Goal: Task Accomplishment & Management: Manage account settings

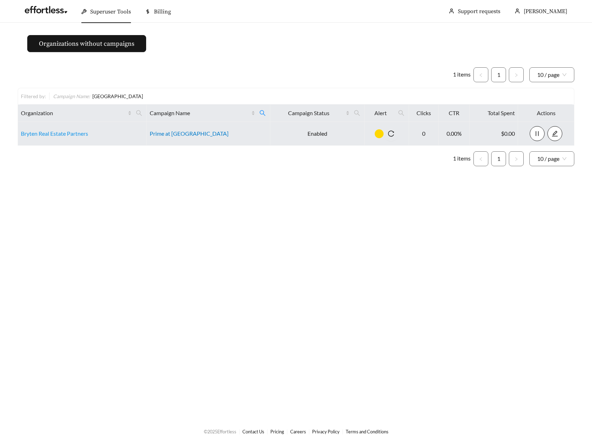
click at [181, 135] on link "Prime at [GEOGRAPHIC_DATA]" at bounding box center [189, 133] width 79 height 7
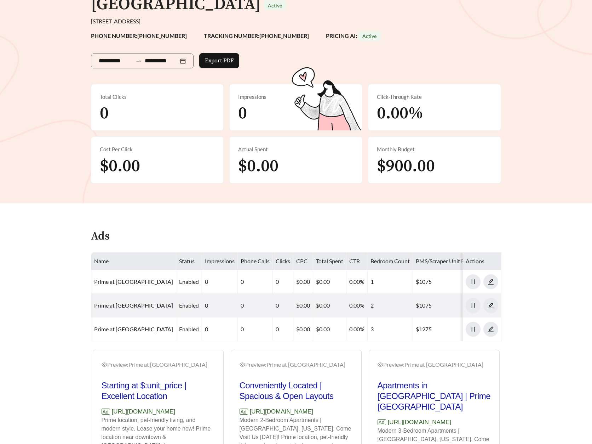
scroll to position [128, 0]
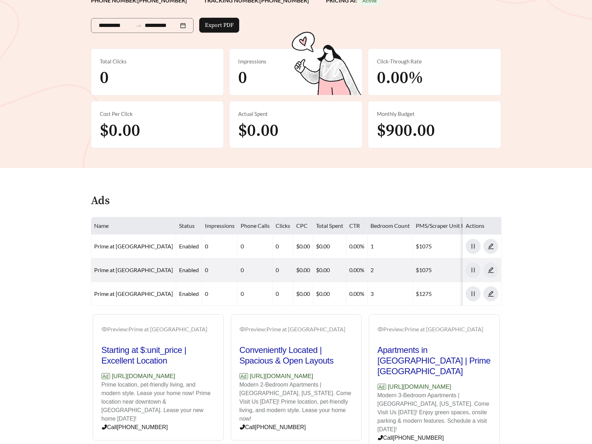
drag, startPoint x: 112, startPoint y: 362, endPoint x: 217, endPoint y: 362, distance: 104.8
click at [217, 362] on div "Preview: Prime at [GEOGRAPHIC_DATA] Starting at $:unit_price | Excellent Locati…" at bounding box center [158, 378] width 130 height 124
copy p "[URL][DOMAIN_NAME]"
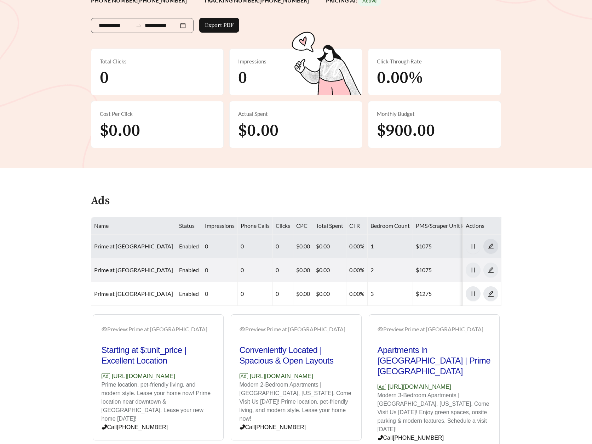
click at [488, 243] on icon "edit" at bounding box center [491, 246] width 6 height 6
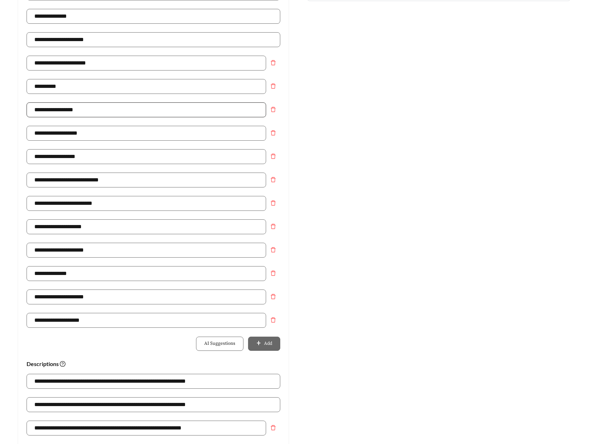
scroll to position [285, 0]
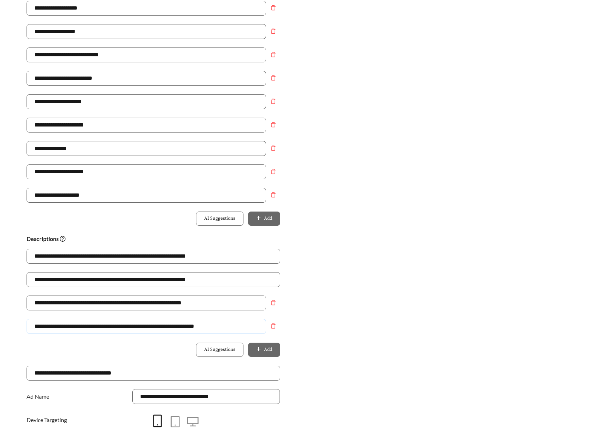
click at [120, 325] on input "**********" at bounding box center [147, 326] width 240 height 15
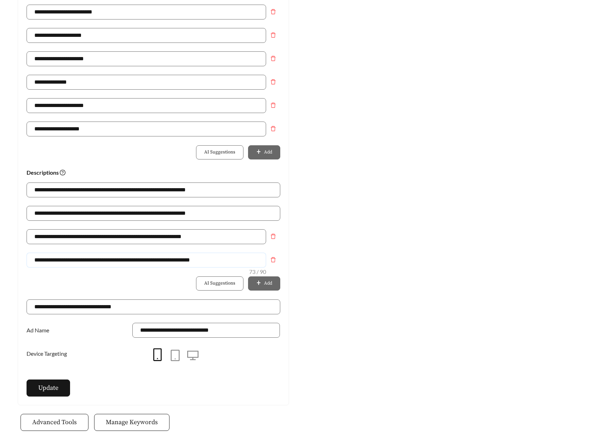
scroll to position [358, 0]
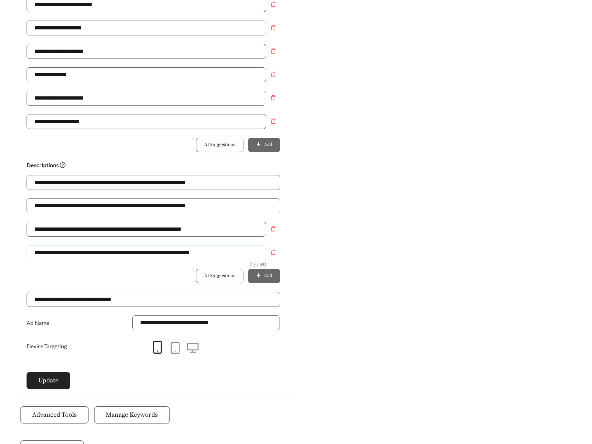
type input "**********"
click at [49, 375] on span "Update" at bounding box center [48, 380] width 20 height 10
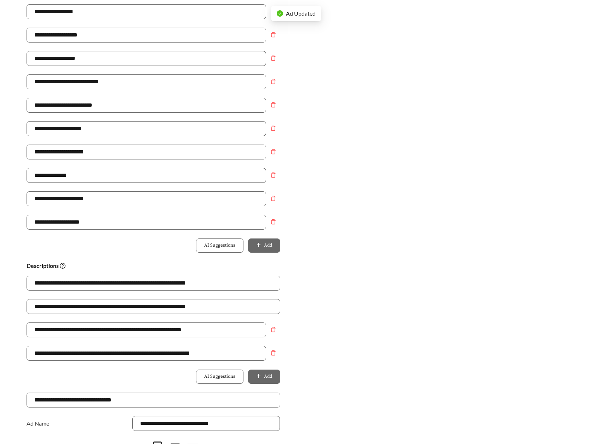
scroll to position [0, 0]
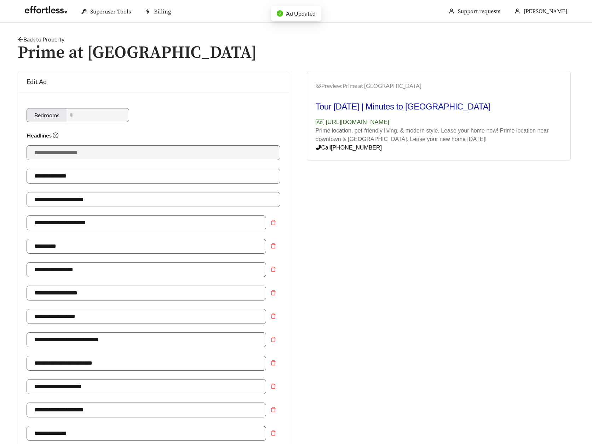
click at [42, 35] on div "Back to Property /" at bounding box center [296, 39] width 557 height 8
click at [42, 38] on link "Back to Property" at bounding box center [41, 39] width 47 height 7
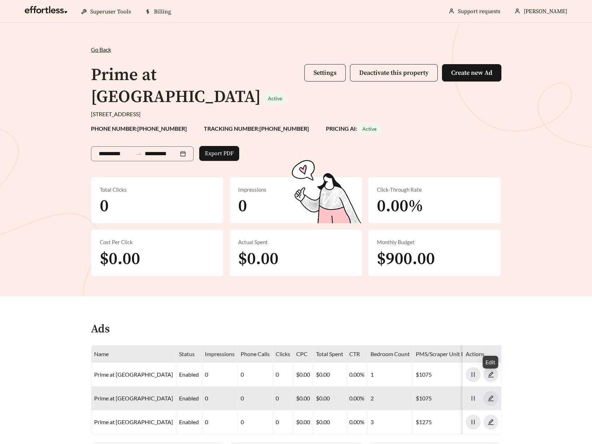
scroll to position [0, 0]
click at [493, 394] on icon "edit" at bounding box center [491, 397] width 6 height 6
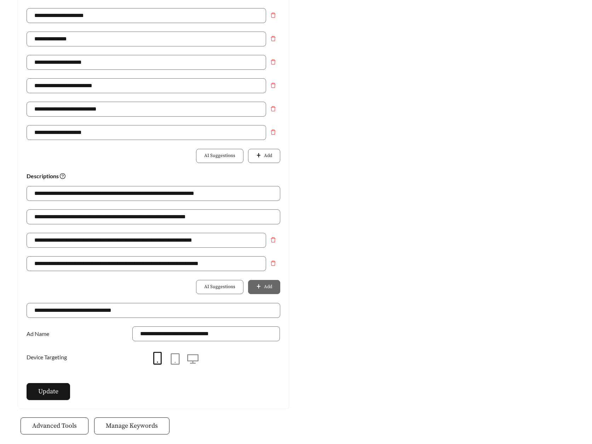
scroll to position [395, 0]
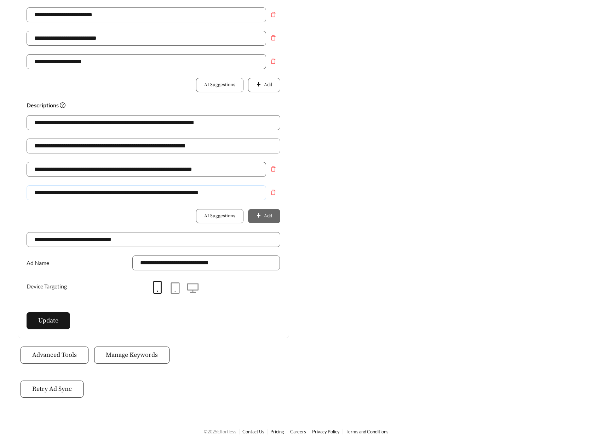
click at [118, 194] on input "**********" at bounding box center [147, 192] width 240 height 15
type input "**********"
click at [56, 310] on div "**********" at bounding box center [153, 17] width 271 height 640
click at [56, 320] on span "Update" at bounding box center [48, 320] width 20 height 10
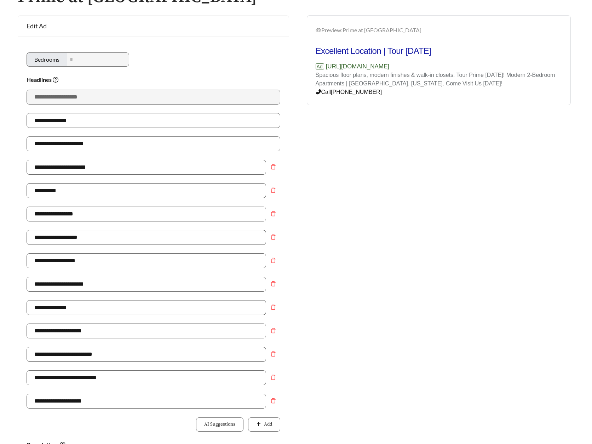
scroll to position [0, 0]
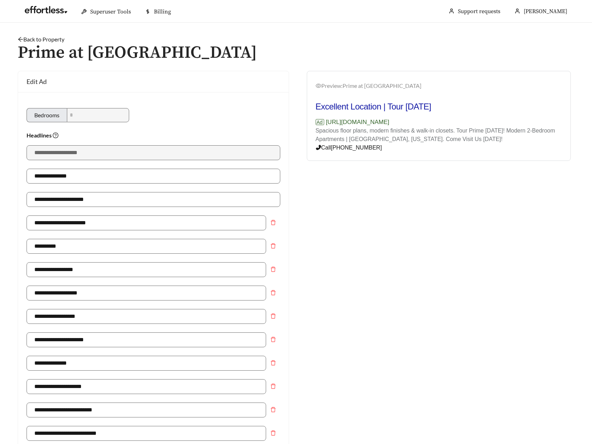
click at [53, 37] on link "Back to Property" at bounding box center [41, 39] width 47 height 7
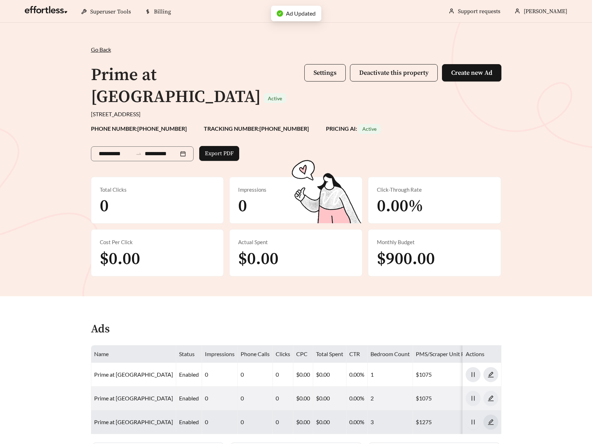
click at [493, 418] on icon "edit" at bounding box center [491, 421] width 6 height 6
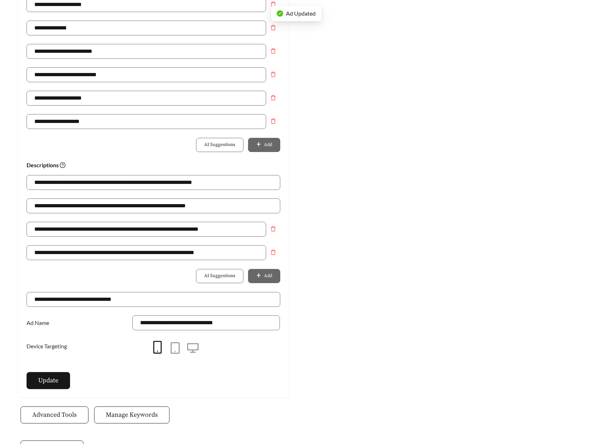
scroll to position [418, 0]
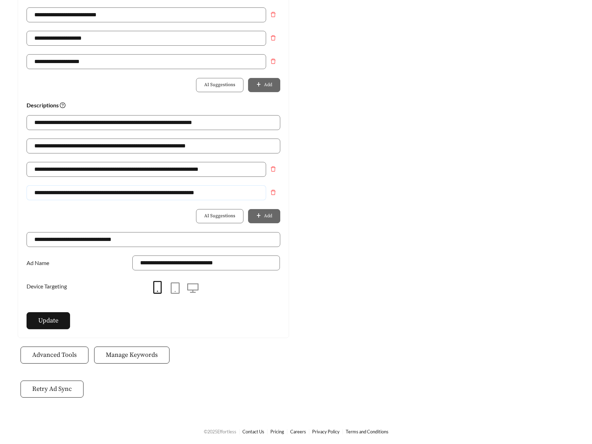
click at [123, 193] on input "**********" at bounding box center [147, 192] width 240 height 15
type input "**********"
click at [51, 316] on span "Update" at bounding box center [48, 320] width 20 height 10
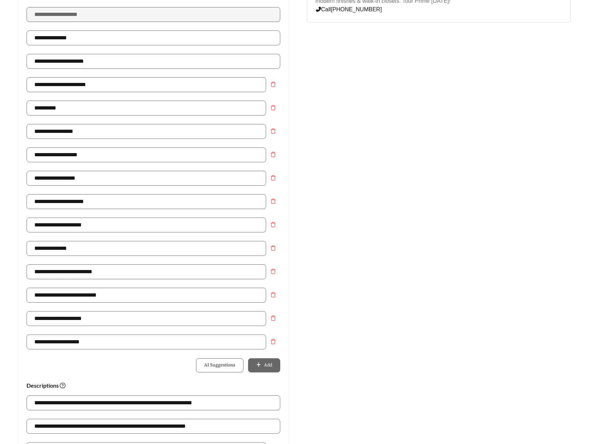
scroll to position [0, 0]
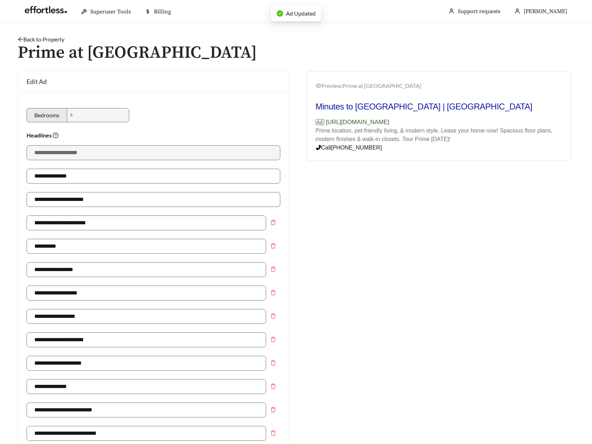
click at [42, 33] on main "**********" at bounding box center [296, 429] width 592 height 813
click at [42, 35] on div "Back to Property /" at bounding box center [296, 39] width 557 height 8
click at [42, 39] on link "Back to Property" at bounding box center [41, 39] width 47 height 7
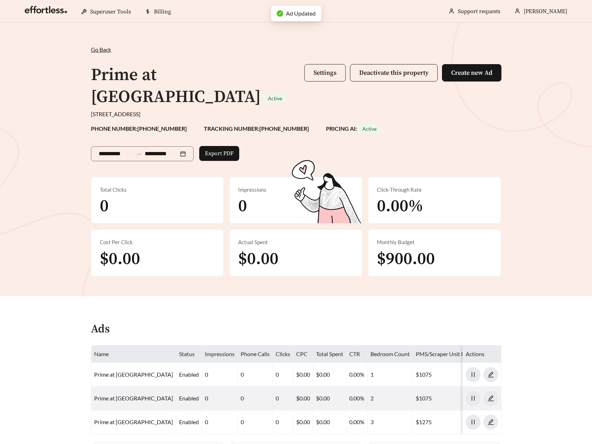
click at [327, 78] on button "Settings" at bounding box center [324, 72] width 41 height 17
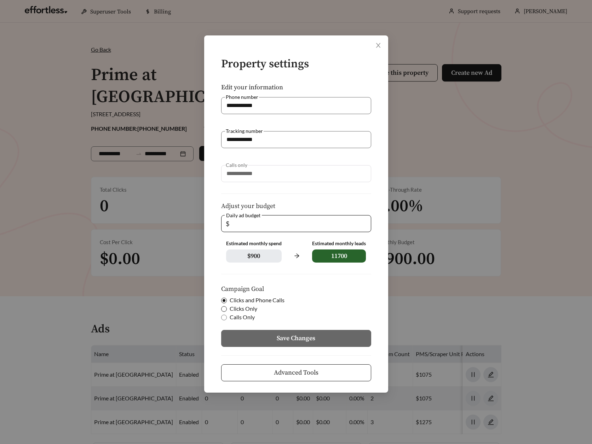
click at [226, 309] on span at bounding box center [224, 309] width 6 height 6
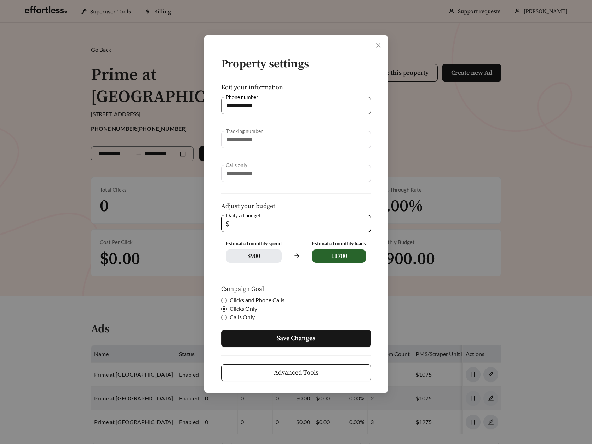
click at [269, 340] on button "Save Changes" at bounding box center [296, 338] width 150 height 17
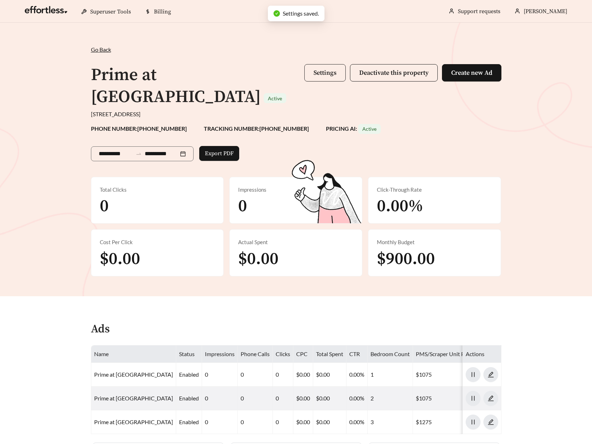
click at [336, 72] on span "Settings" at bounding box center [325, 73] width 23 height 8
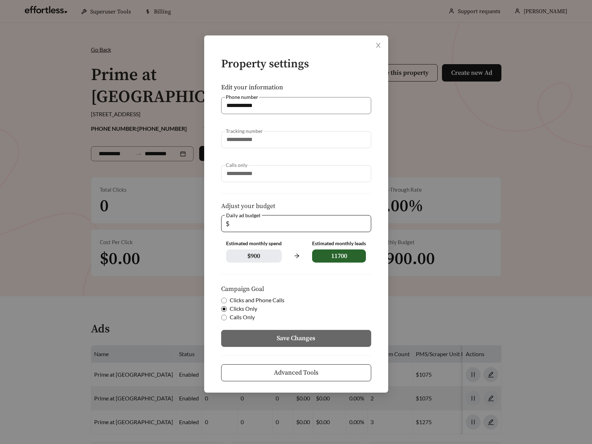
click at [237, 299] on span "Clicks and Phone Calls" at bounding box center [257, 300] width 61 height 8
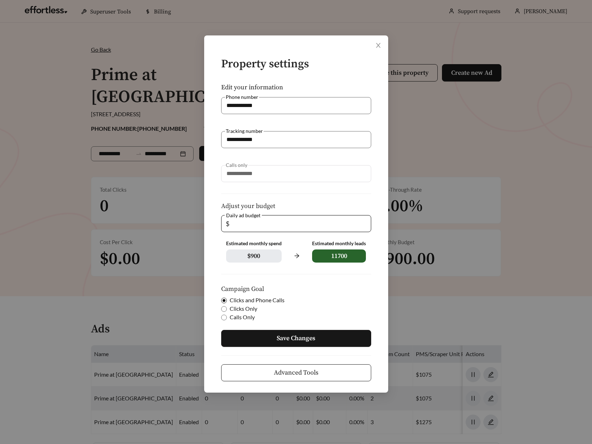
click at [285, 339] on span "Save Changes" at bounding box center [296, 338] width 39 height 10
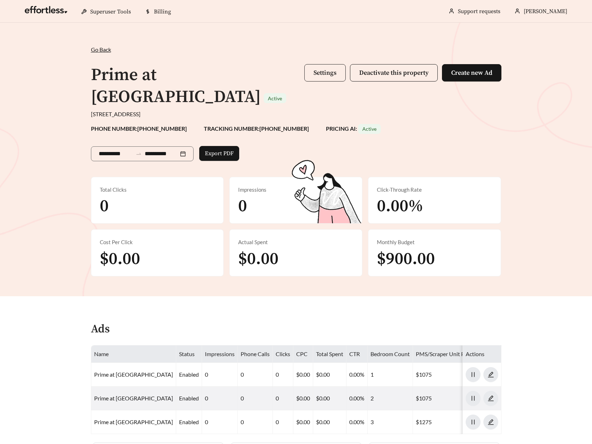
click at [329, 74] on span "Settings" at bounding box center [325, 73] width 23 height 8
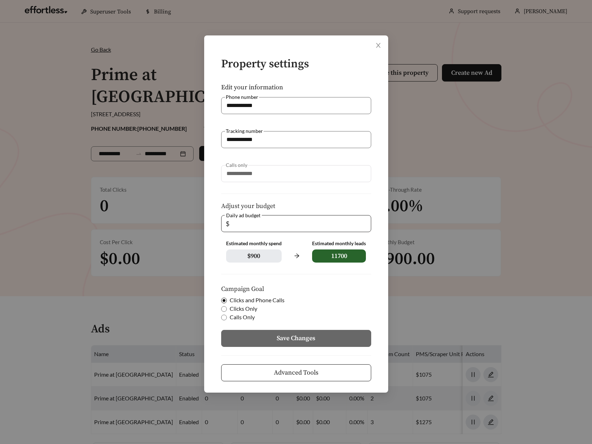
click at [269, 226] on input "**" at bounding box center [299, 223] width 136 height 16
click at [365, 227] on input "**" at bounding box center [299, 223] width 136 height 16
click at [282, 333] on span "Save Changes" at bounding box center [296, 338] width 39 height 10
click at [312, 343] on button "Save Changes" at bounding box center [296, 338] width 150 height 17
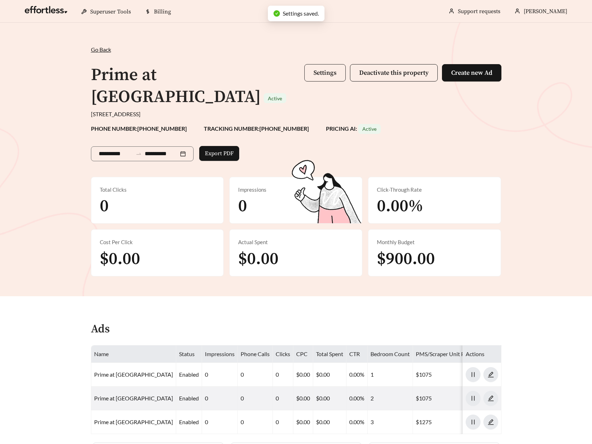
click at [331, 66] on button "Settings" at bounding box center [324, 72] width 41 height 17
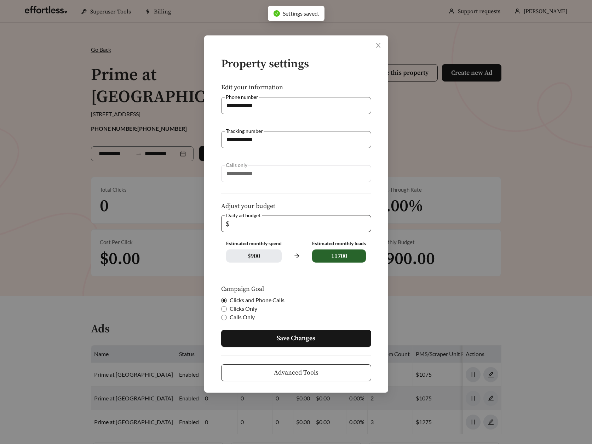
type input "**"
click at [363, 220] on input "**" at bounding box center [299, 223] width 136 height 16
click at [304, 337] on span "Save Changes" at bounding box center [296, 338] width 39 height 10
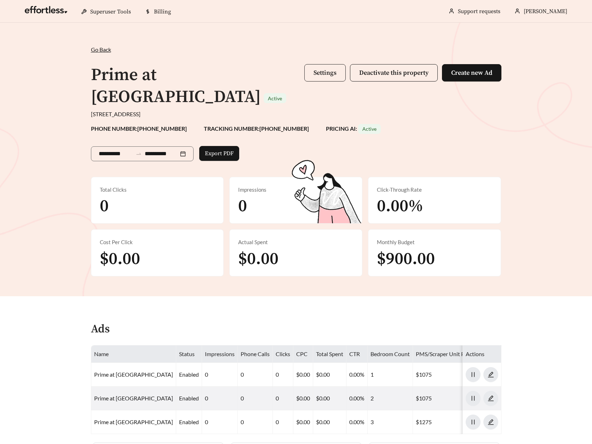
click at [322, 75] on span "Settings" at bounding box center [325, 73] width 23 height 8
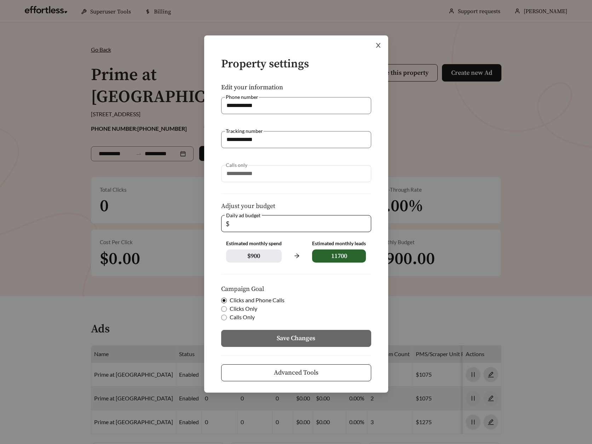
click at [379, 44] on icon "close" at bounding box center [378, 45] width 6 height 6
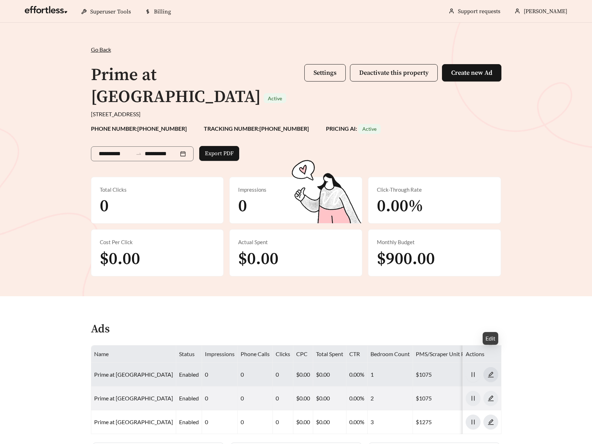
click at [489, 371] on icon "edit" at bounding box center [491, 374] width 6 height 6
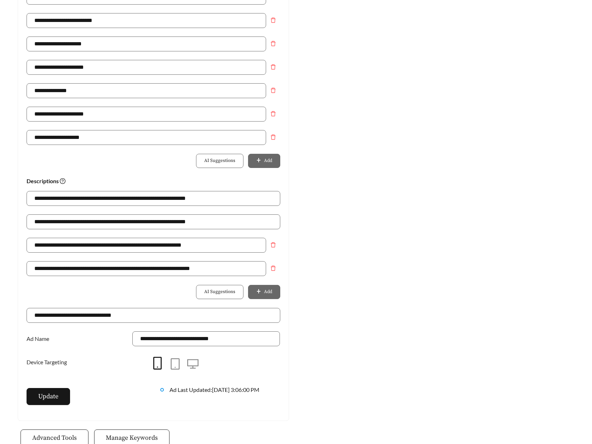
scroll to position [425, 0]
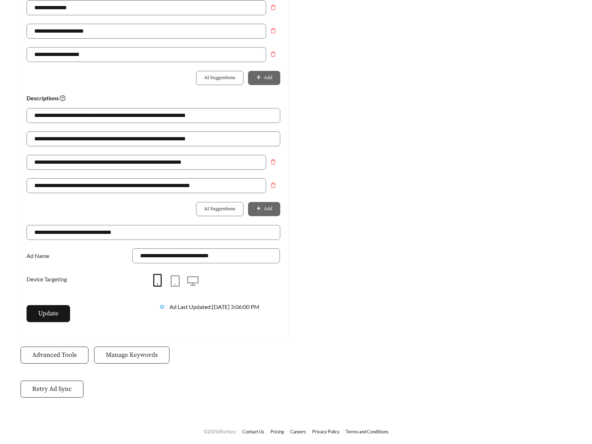
click at [124, 357] on span "Manage Keywords" at bounding box center [132, 355] width 52 height 10
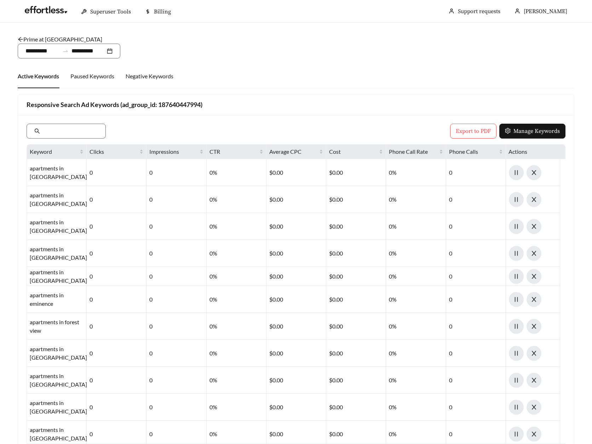
click at [60, 39] on link "Prime at [GEOGRAPHIC_DATA]" at bounding box center [60, 39] width 85 height 7
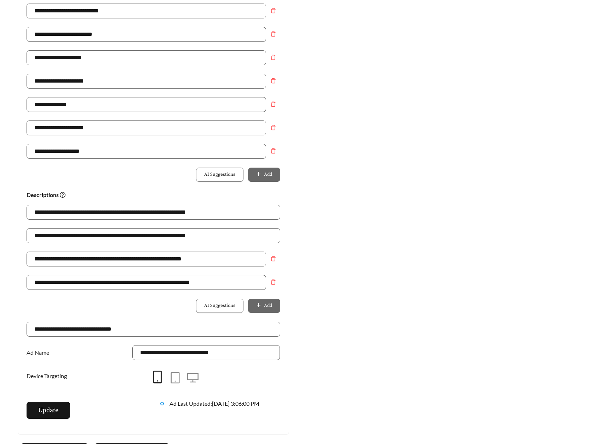
scroll to position [425, 0]
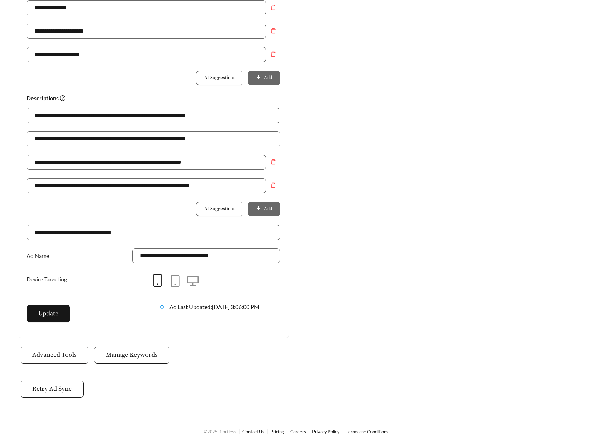
click at [49, 352] on span "Advanced Tools" at bounding box center [54, 355] width 45 height 10
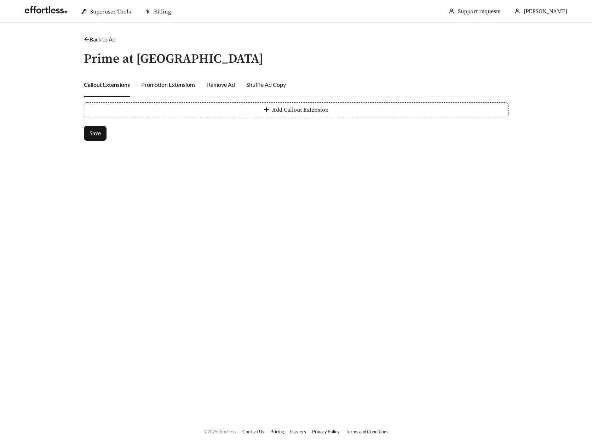
click at [166, 85] on div "Promotion Extensions" at bounding box center [168, 84] width 55 height 8
click at [255, 82] on div "Shuffle Ad Copy" at bounding box center [266, 84] width 40 height 8
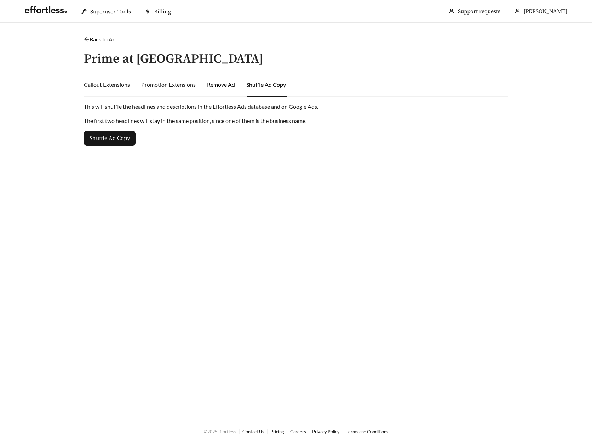
click at [207, 82] on div "Remove Ad" at bounding box center [221, 84] width 28 height 8
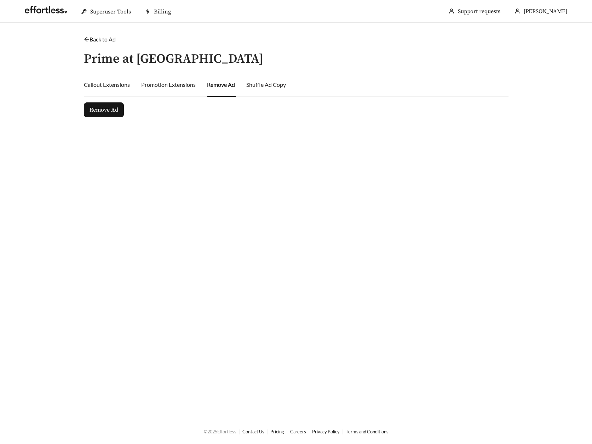
click at [257, 92] on div "Shuffle Ad Copy" at bounding box center [266, 85] width 40 height 24
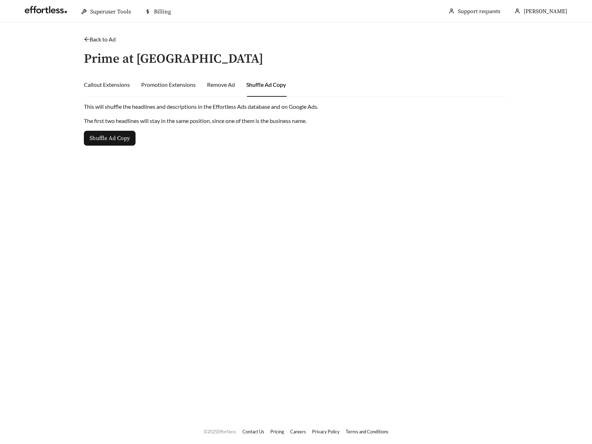
click at [93, 39] on link "Back to Ad" at bounding box center [100, 39] width 32 height 7
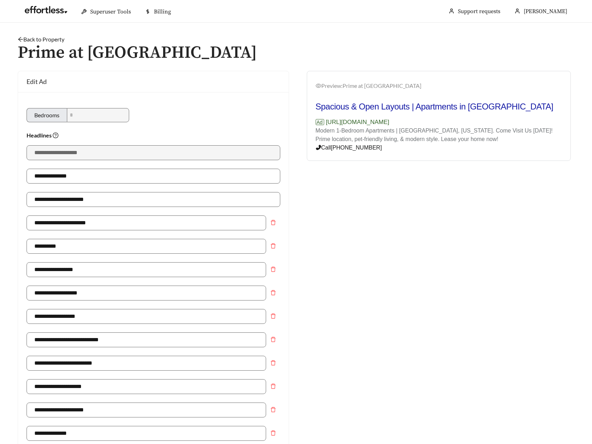
click at [47, 39] on link "Back to Property" at bounding box center [41, 39] width 47 height 7
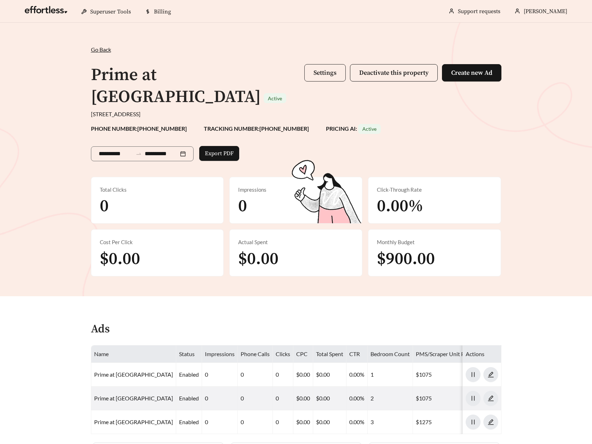
click at [322, 70] on span "Settings" at bounding box center [325, 73] width 23 height 8
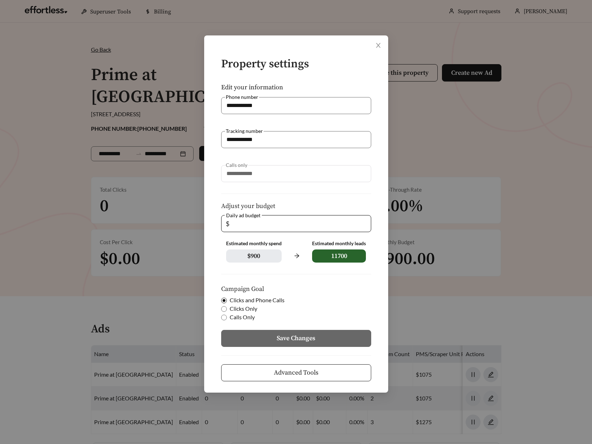
click at [294, 370] on span "Advanced Tools" at bounding box center [296, 372] width 45 height 10
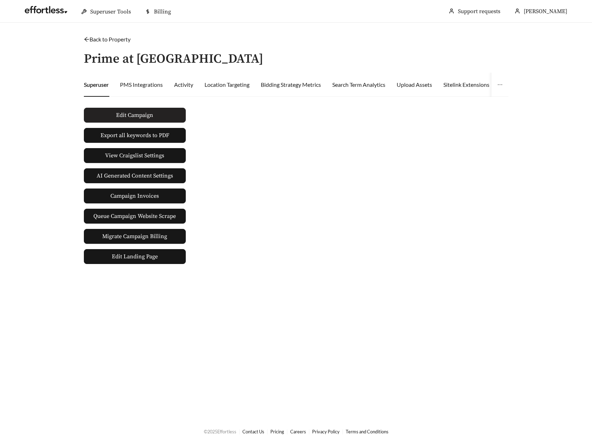
click at [136, 114] on span "Edit Campaign" at bounding box center [134, 115] width 37 height 8
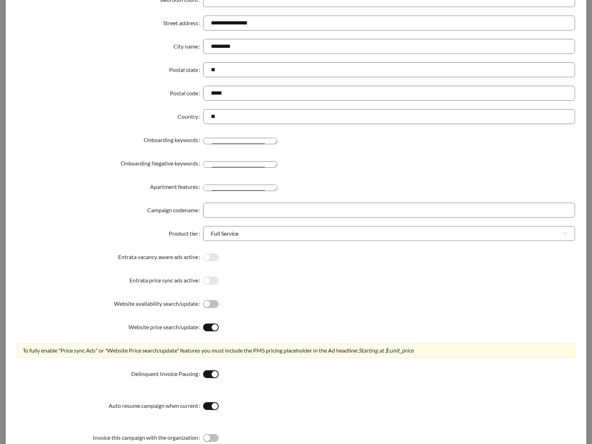
scroll to position [130, 0]
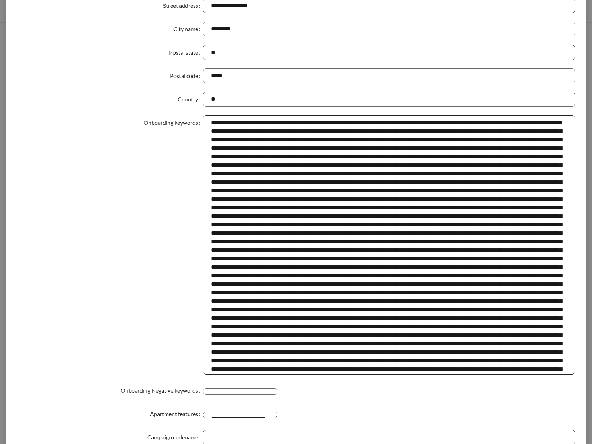
drag, startPoint x: 571, startPoint y: 137, endPoint x: 539, endPoint y: 390, distance: 255.9
click at [539, 374] on textarea "Onboarding keywords" at bounding box center [389, 244] width 372 height 259
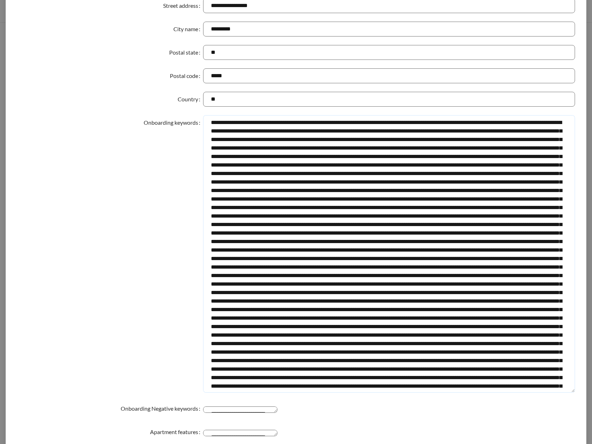
click at [415, 275] on textarea "Onboarding keywords" at bounding box center [389, 253] width 372 height 277
click at [426, 232] on textarea "Onboarding keywords" at bounding box center [389, 253] width 372 height 277
drag, startPoint x: 479, startPoint y: 241, endPoint x: 521, endPoint y: 243, distance: 42.2
click at [521, 243] on textarea "Onboarding keywords" at bounding box center [389, 253] width 372 height 277
click at [428, 241] on textarea "Onboarding keywords" at bounding box center [389, 253] width 372 height 277
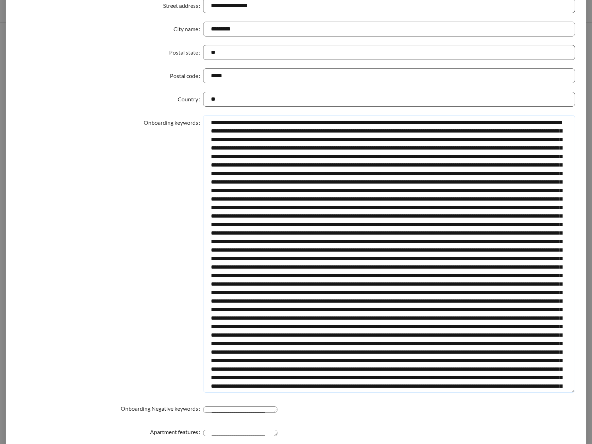
click at [428, 241] on textarea "Onboarding keywords" at bounding box center [389, 253] width 372 height 277
click at [402, 234] on textarea "Onboarding keywords" at bounding box center [389, 253] width 372 height 277
click at [453, 216] on textarea "Onboarding keywords" at bounding box center [389, 253] width 372 height 277
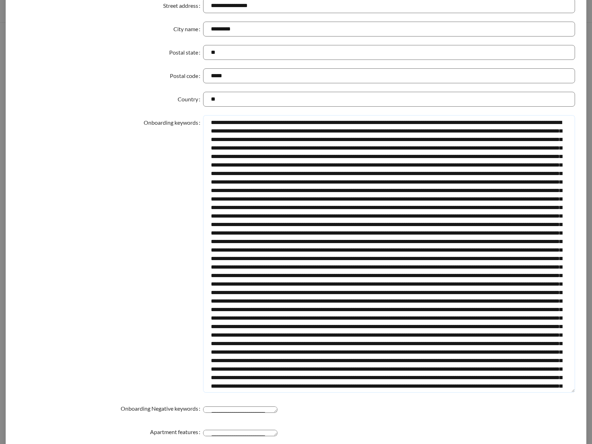
click at [345, 217] on textarea "Onboarding keywords" at bounding box center [389, 253] width 372 height 277
click at [350, 217] on textarea "Onboarding keywords" at bounding box center [389, 253] width 372 height 277
click at [244, 217] on textarea "Onboarding keywords" at bounding box center [389, 253] width 372 height 277
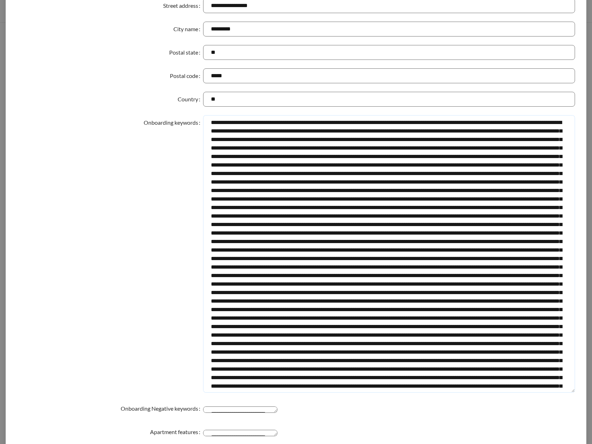
click at [244, 217] on textarea "Onboarding keywords" at bounding box center [389, 253] width 372 height 277
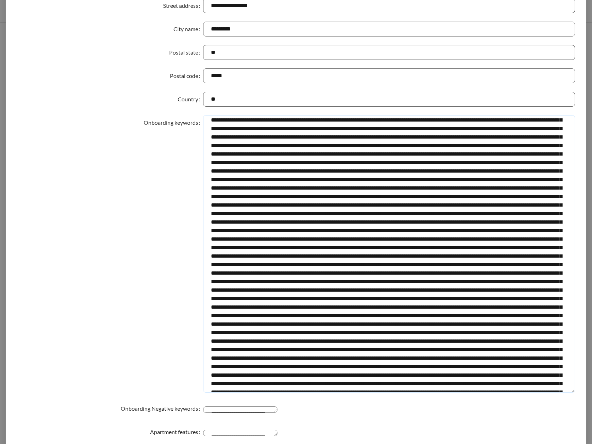
scroll to position [15, 0]
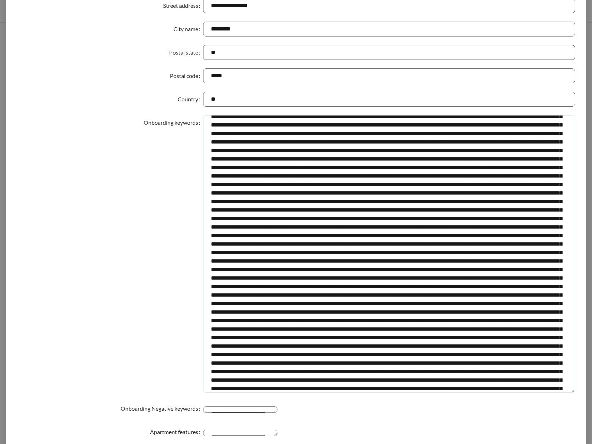
drag, startPoint x: 422, startPoint y: 228, endPoint x: 446, endPoint y: 228, distance: 23.4
click at [446, 228] on textarea "Onboarding keywords" at bounding box center [389, 253] width 372 height 277
type textarea "**********"
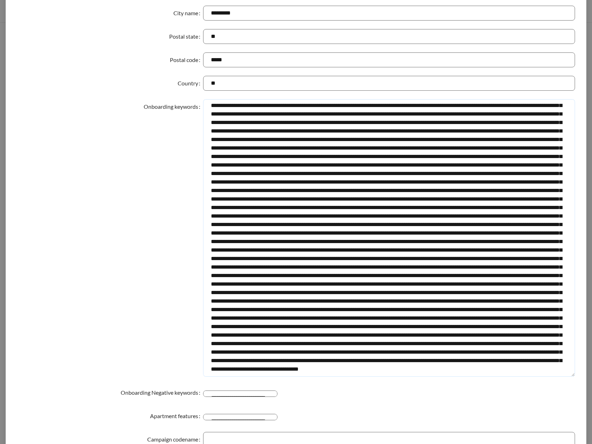
scroll to position [462, 0]
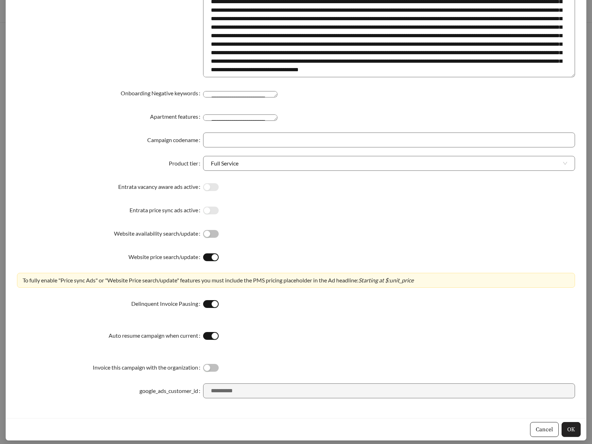
click at [570, 426] on span "OK" at bounding box center [571, 429] width 8 height 8
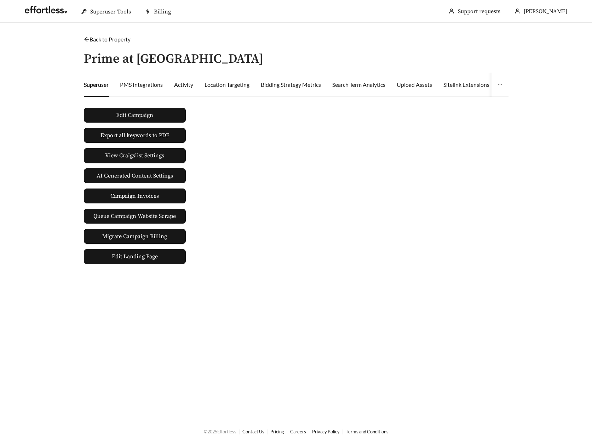
click at [87, 41] on icon "arrow-left" at bounding box center [87, 39] width 6 height 6
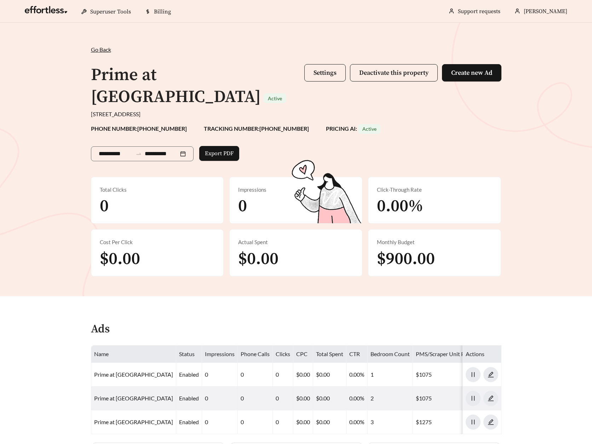
scroll to position [18, 0]
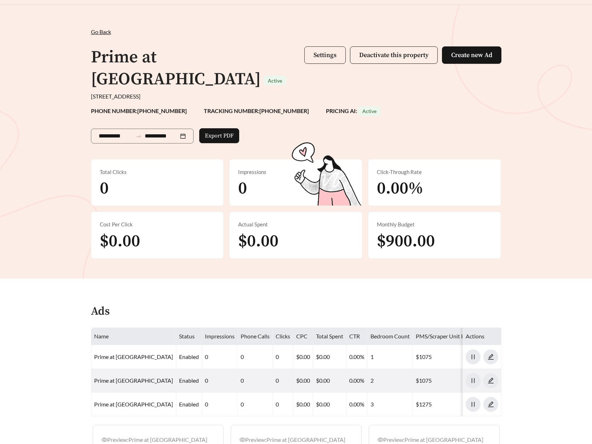
click at [330, 59] on span "Settings" at bounding box center [325, 55] width 23 height 8
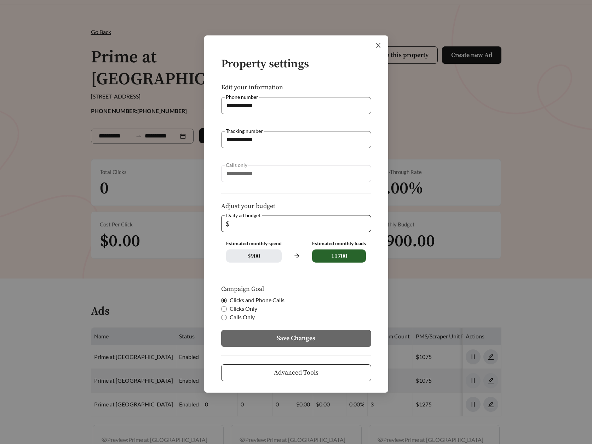
click at [376, 46] on icon "close" at bounding box center [378, 45] width 6 height 6
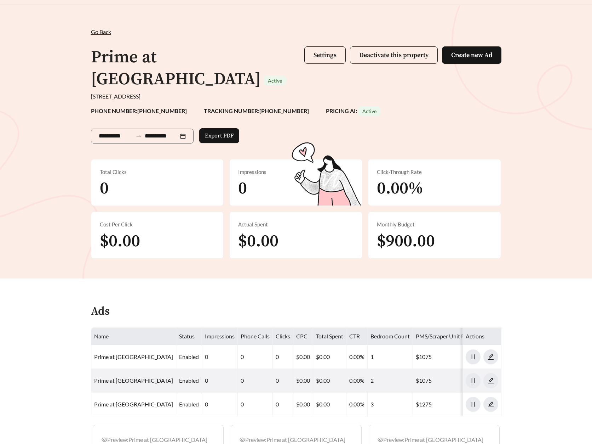
click at [45, 184] on div "**********" at bounding box center [296, 141] width 592 height 273
